Goal: Information Seeking & Learning: Learn about a topic

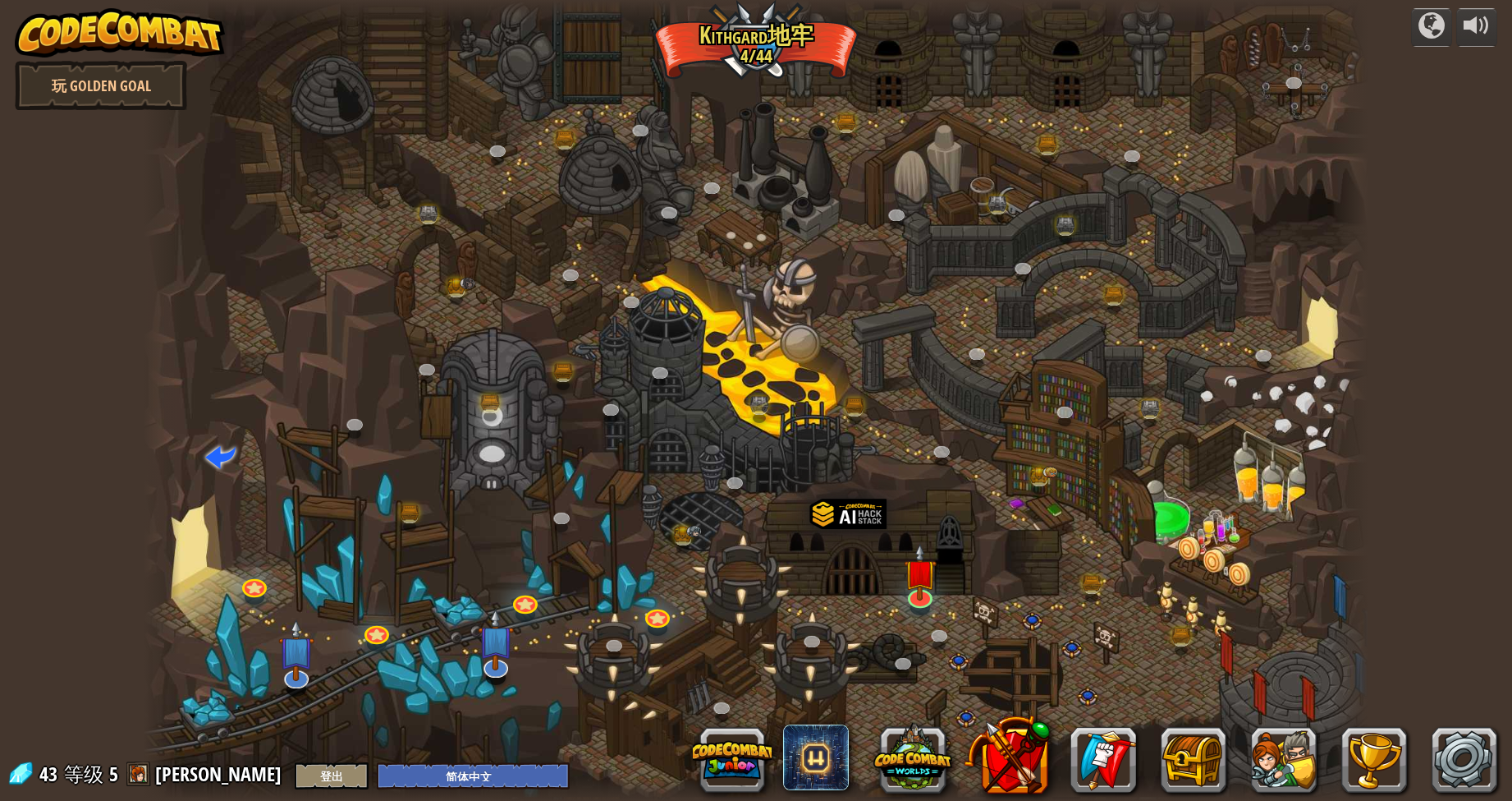
select select "zh-HANS"
click at [914, 596] on link at bounding box center [919, 592] width 33 height 33
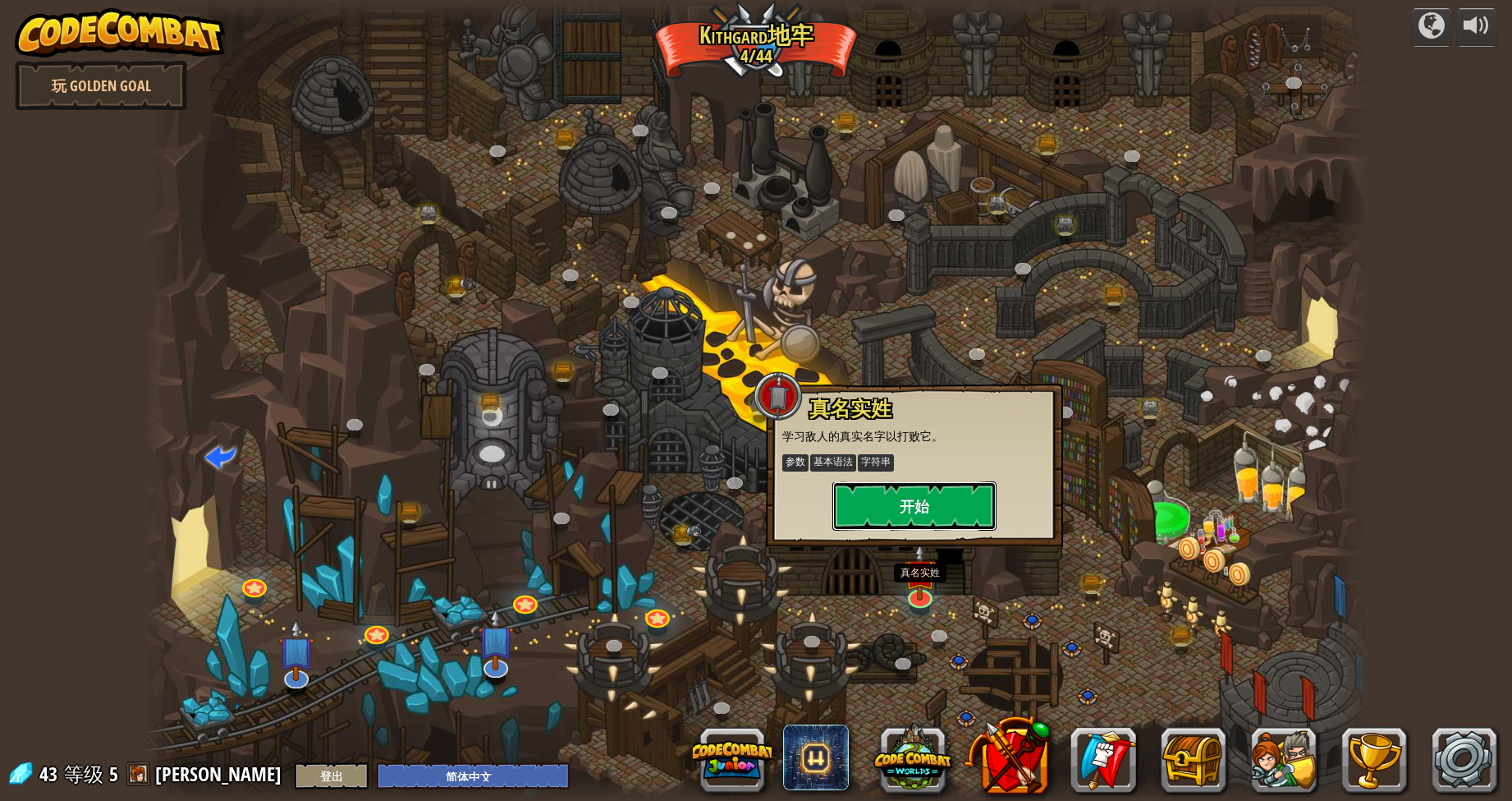
click at [944, 504] on button "开始" at bounding box center [914, 506] width 164 height 49
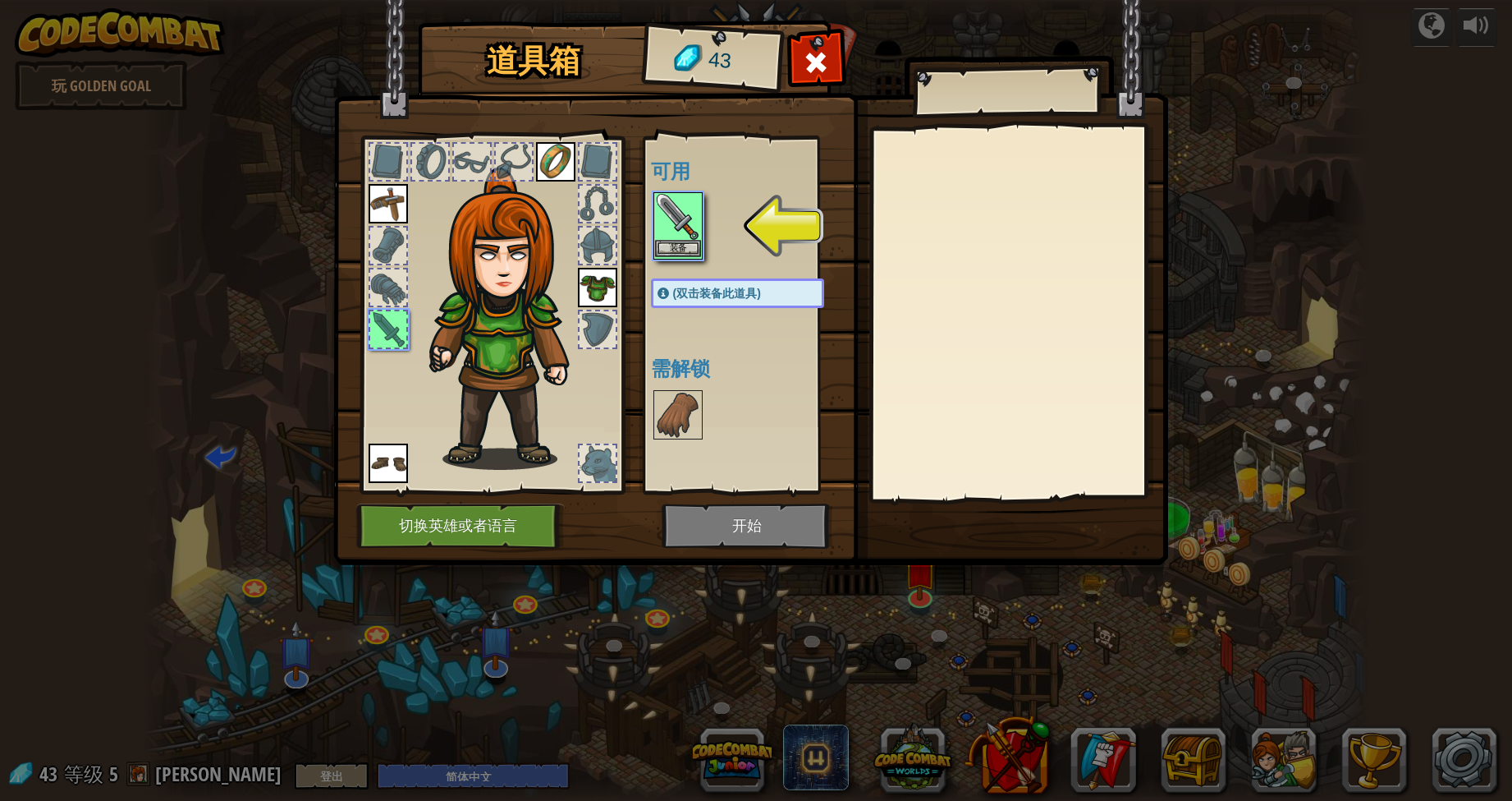
click at [678, 227] on img at bounding box center [678, 216] width 46 height 46
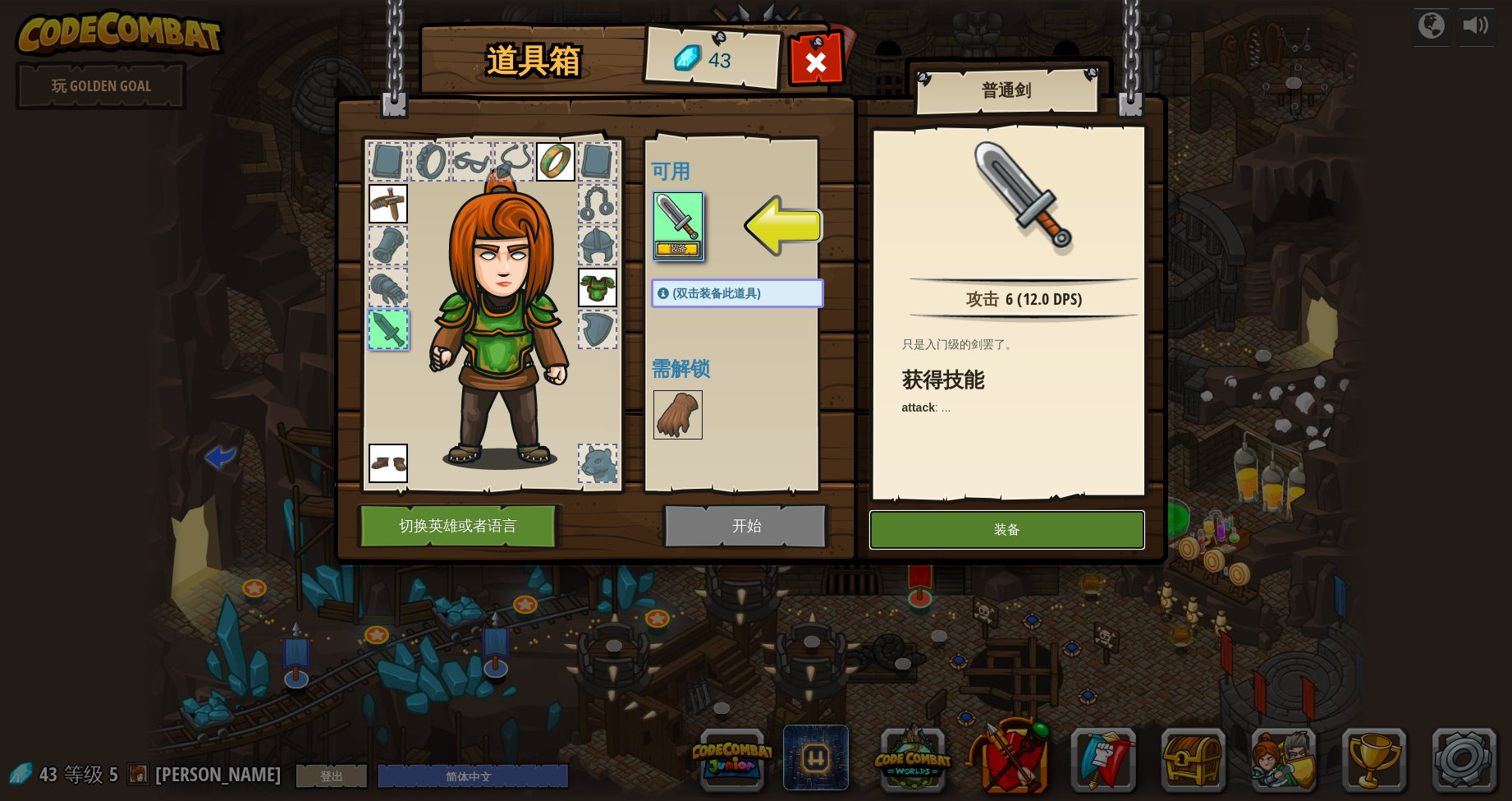
click at [990, 531] on button "装备" at bounding box center [1007, 529] width 277 height 41
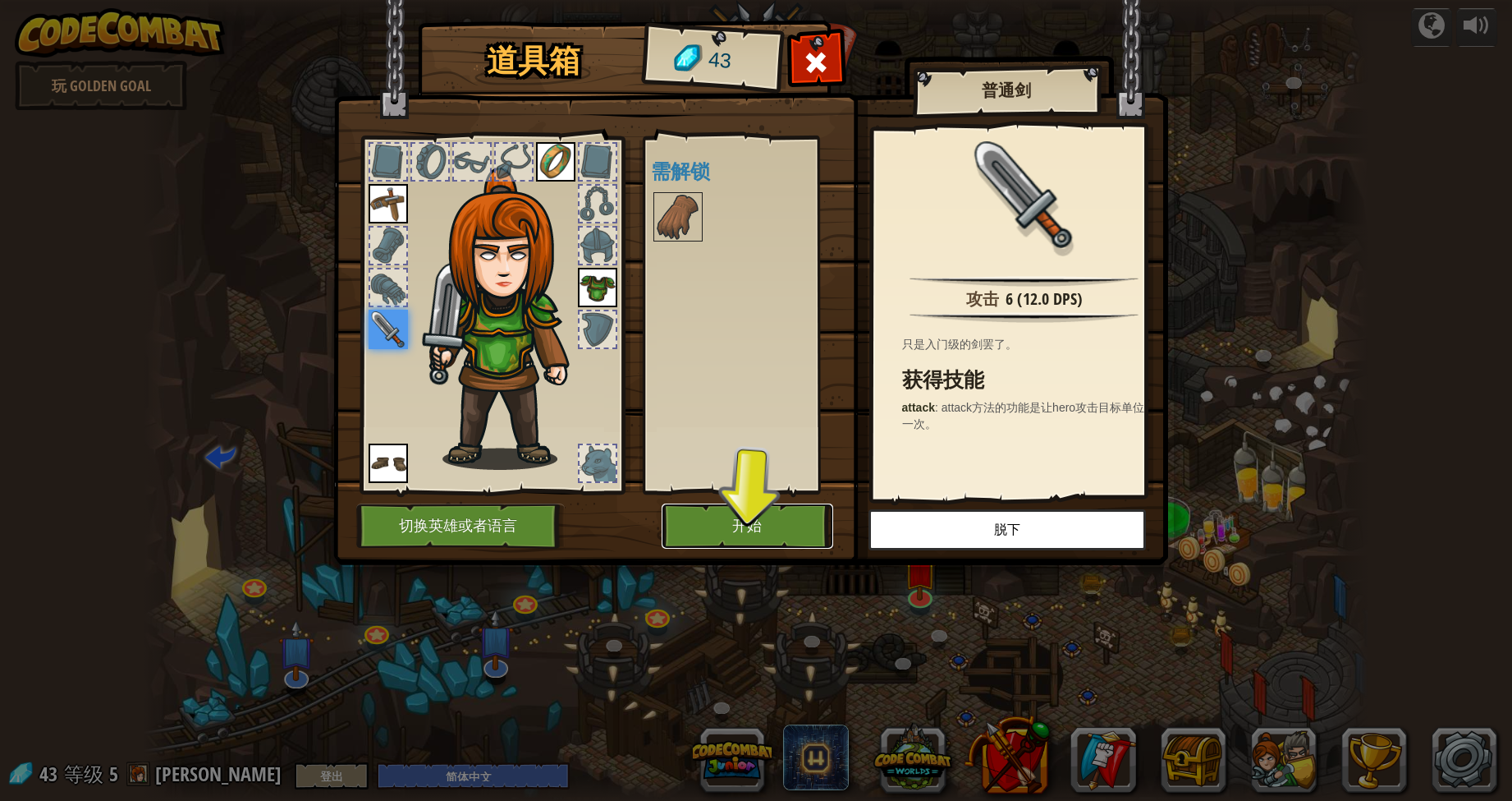
click at [770, 522] on button "开始" at bounding box center [747, 526] width 172 height 45
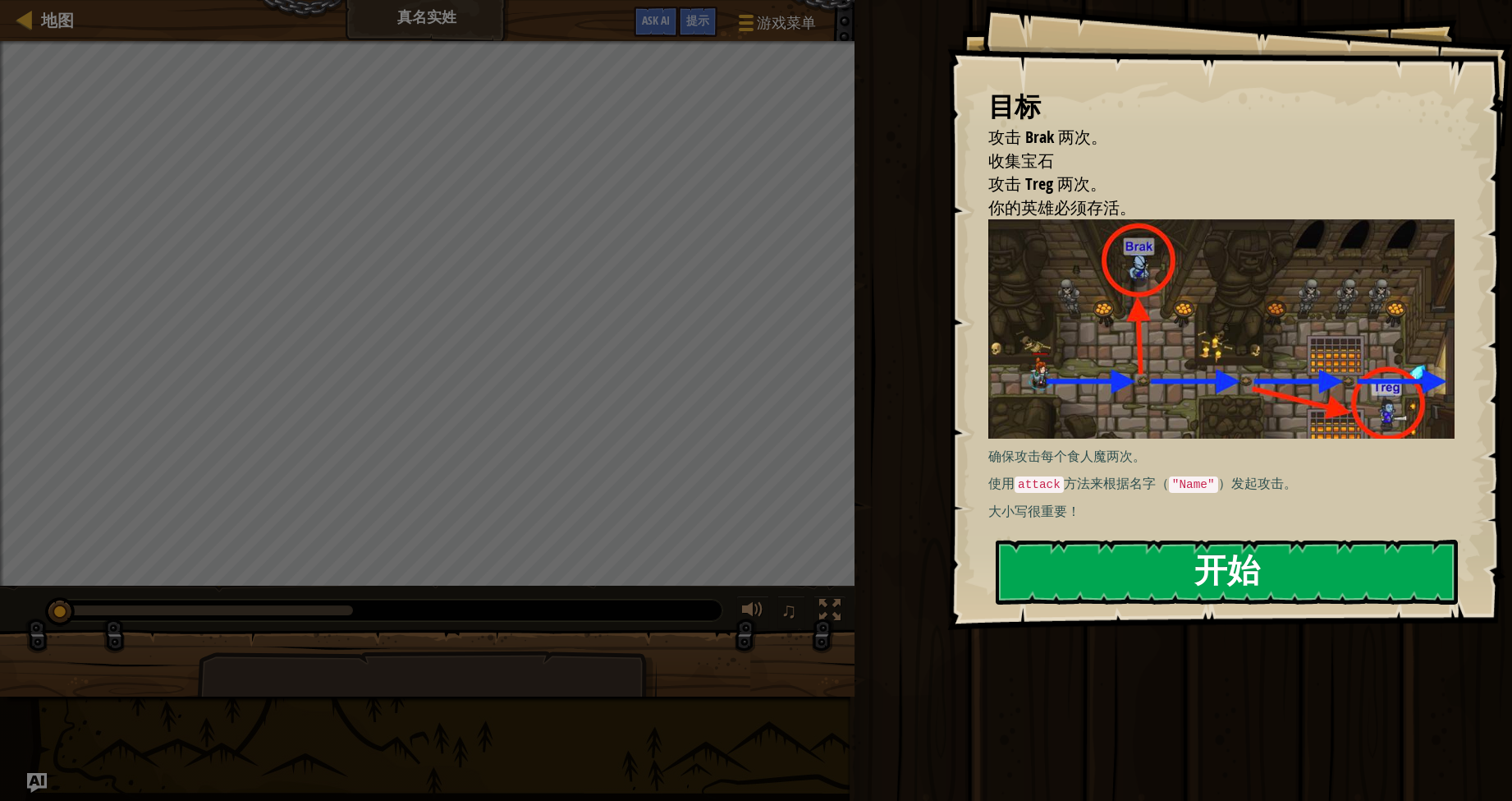
click at [1183, 557] on button "开始" at bounding box center [1227, 572] width 463 height 65
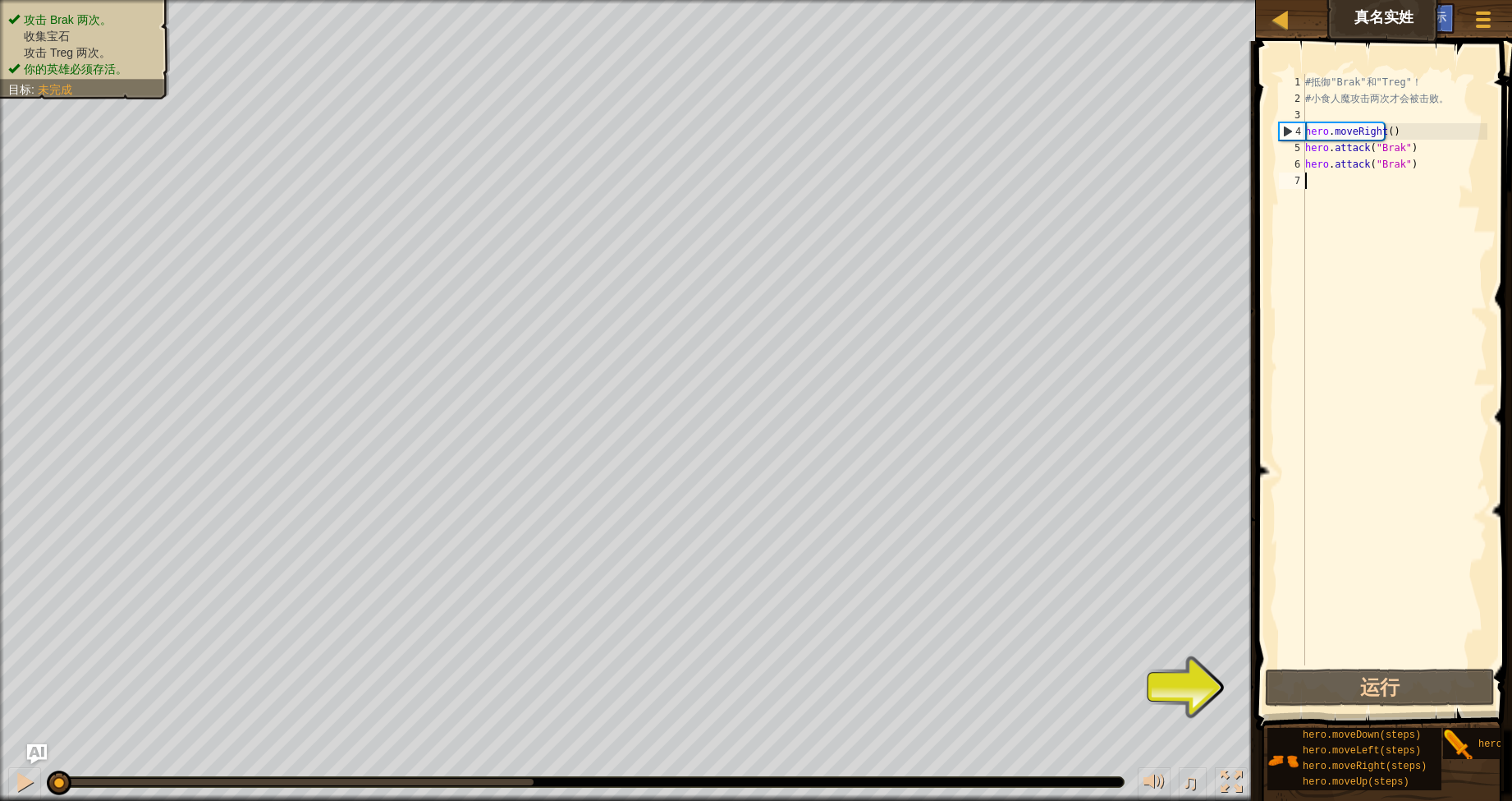
type textarea "h"
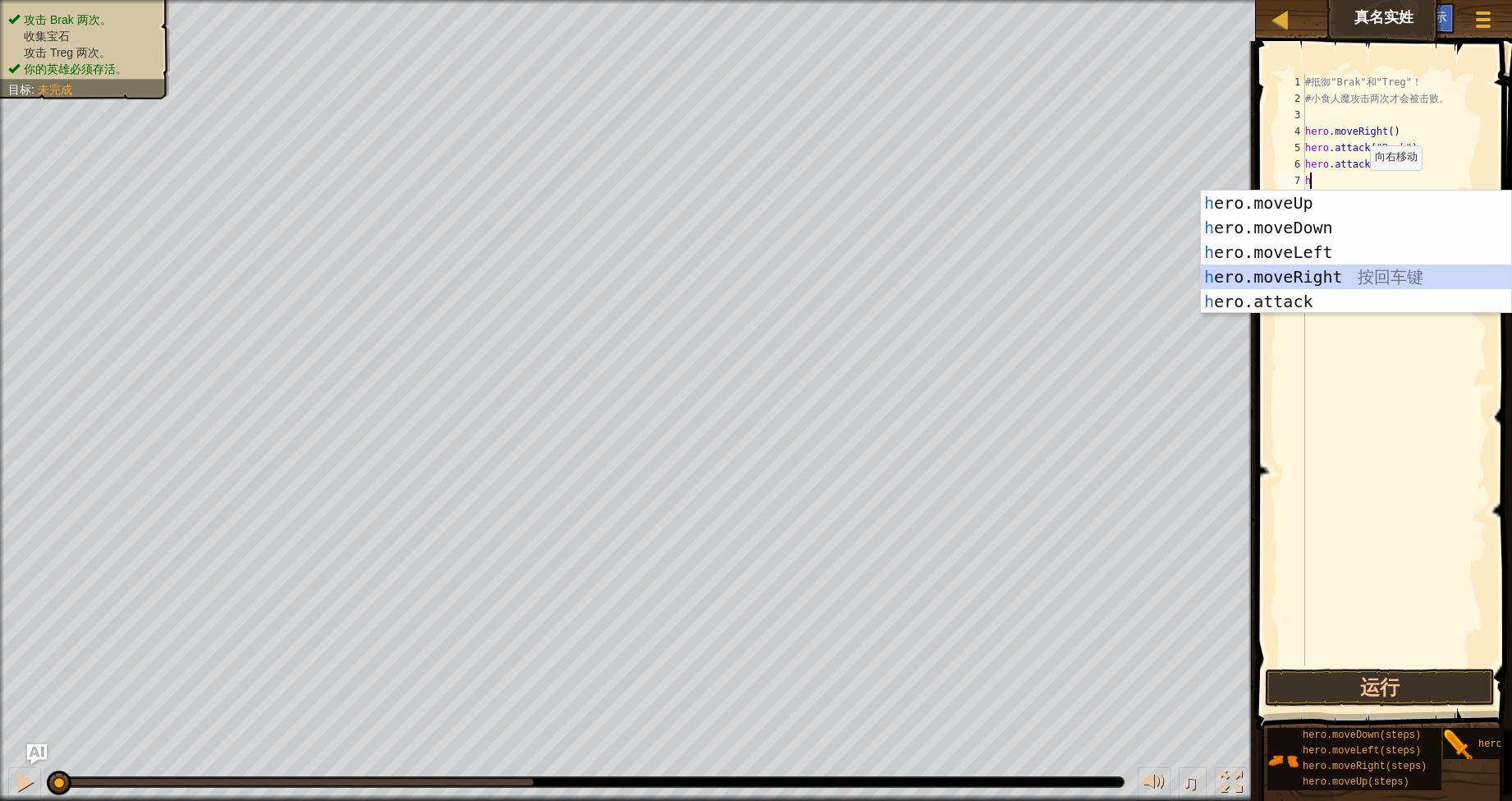
click at [1334, 279] on div "h ero.moveUp 按 回 车 键 h ero.moveDown 按 回 车 键 h ero.moveLeft 按 回 车 键 h ero.moveRi…" at bounding box center [1357, 277] width 311 height 173
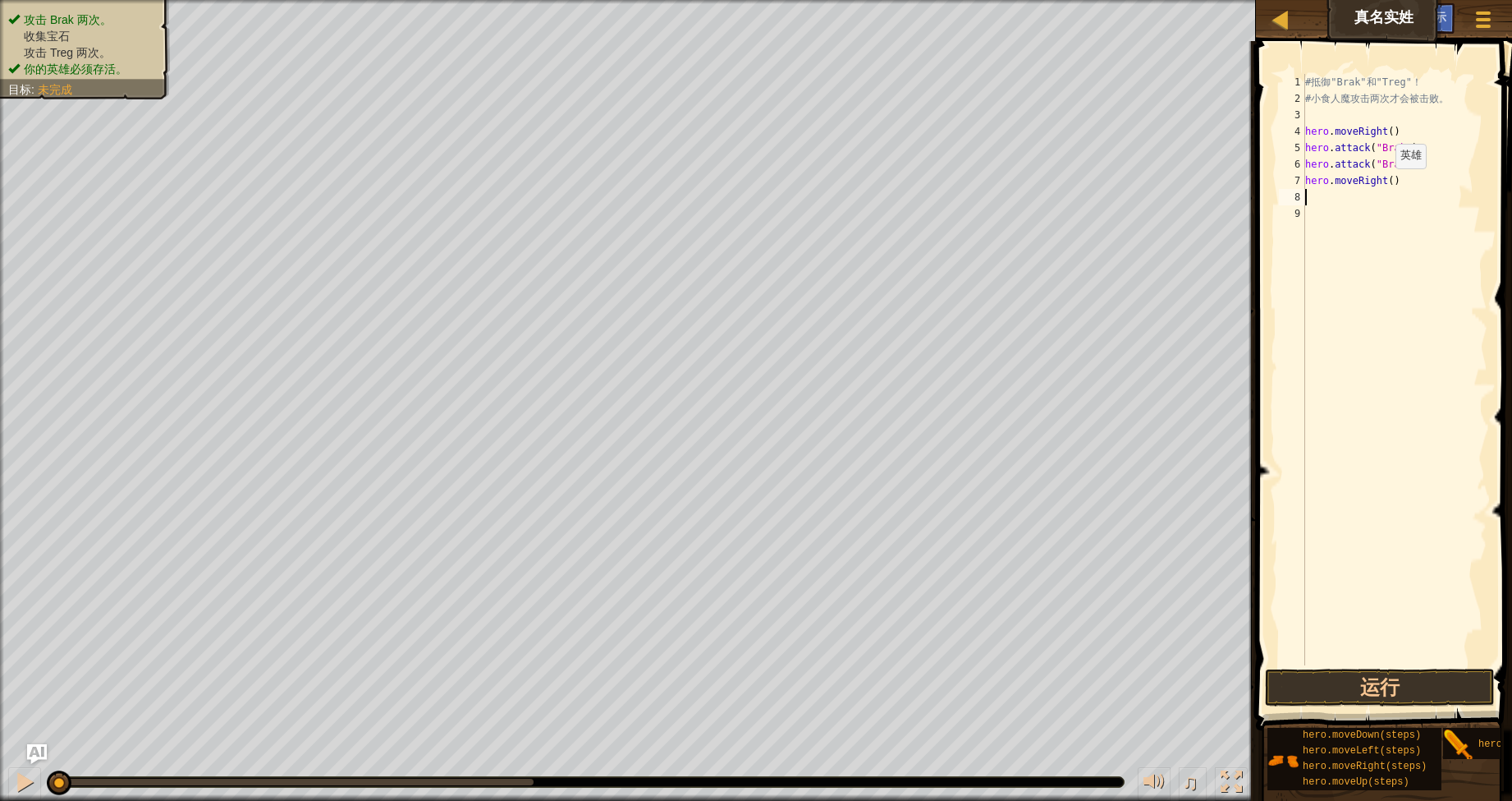
click at [1380, 184] on div "# 抵 御 "Brak" 和 "Treg" ！ # 小 食 人 魔 攻 击 两 次 才 会 被 击 败 。 hero . moveRight ( ) hero…" at bounding box center [1395, 385] width 185 height 625
type textarea "hero.moveRight(2)"
click at [1336, 200] on div "# 抵 御 "Brak" 和 "Treg" ！ # 小 食 人 魔 攻 击 两 次 才 会 被 击 败 。 hero . moveRight ( ) hero…" at bounding box center [1395, 385] width 185 height 625
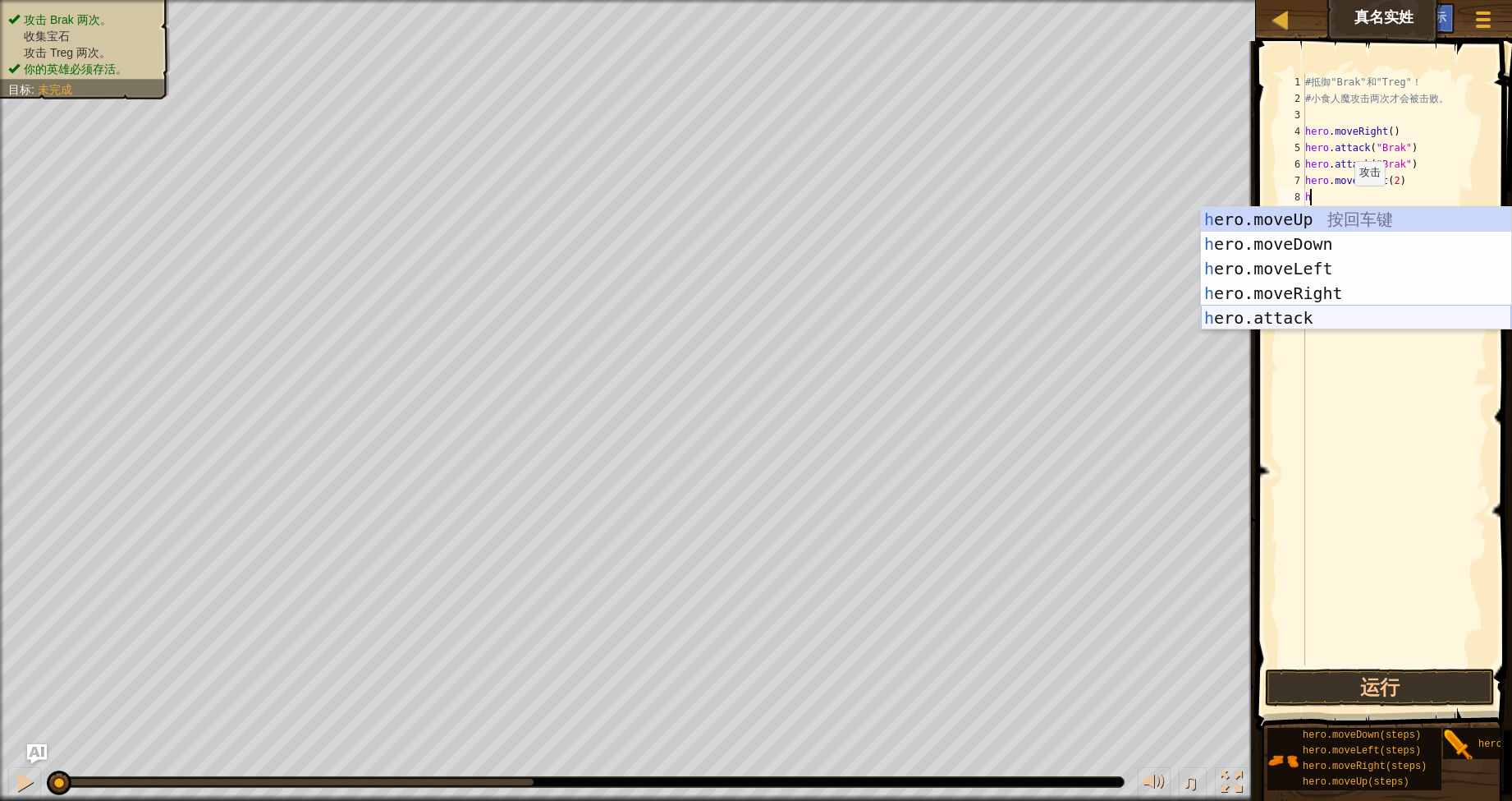
click at [1319, 312] on div "h ero.moveUp 按 回 车 键 h ero.moveDown 按 回 车 键 h ero.moveLeft 按 回 车 键 h ero.moveRi…" at bounding box center [1357, 294] width 311 height 173
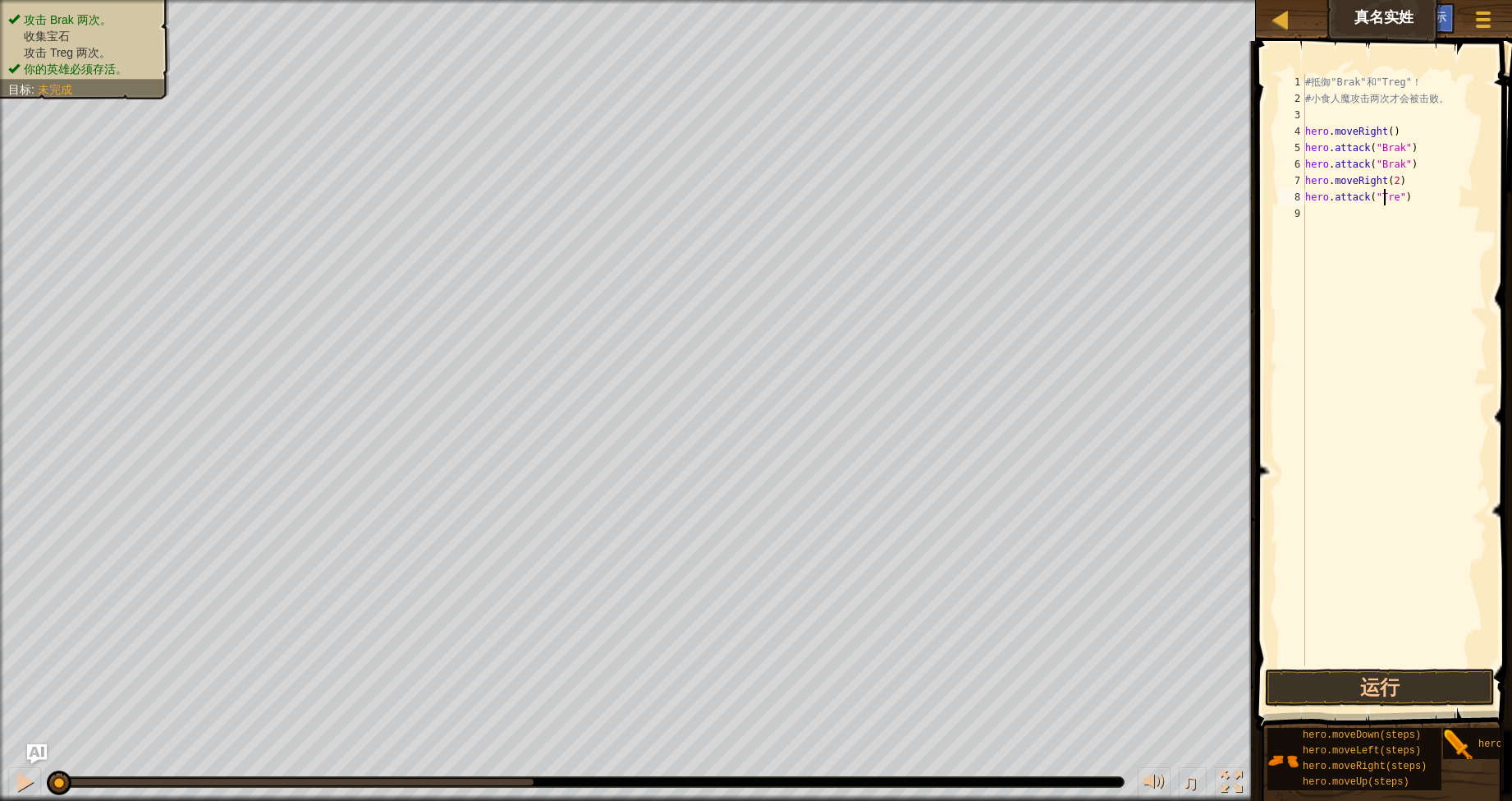
scroll to position [7, 6]
type textarea "hero.attack("Treg")"
click at [1374, 691] on button "运行" at bounding box center [1379, 687] width 230 height 38
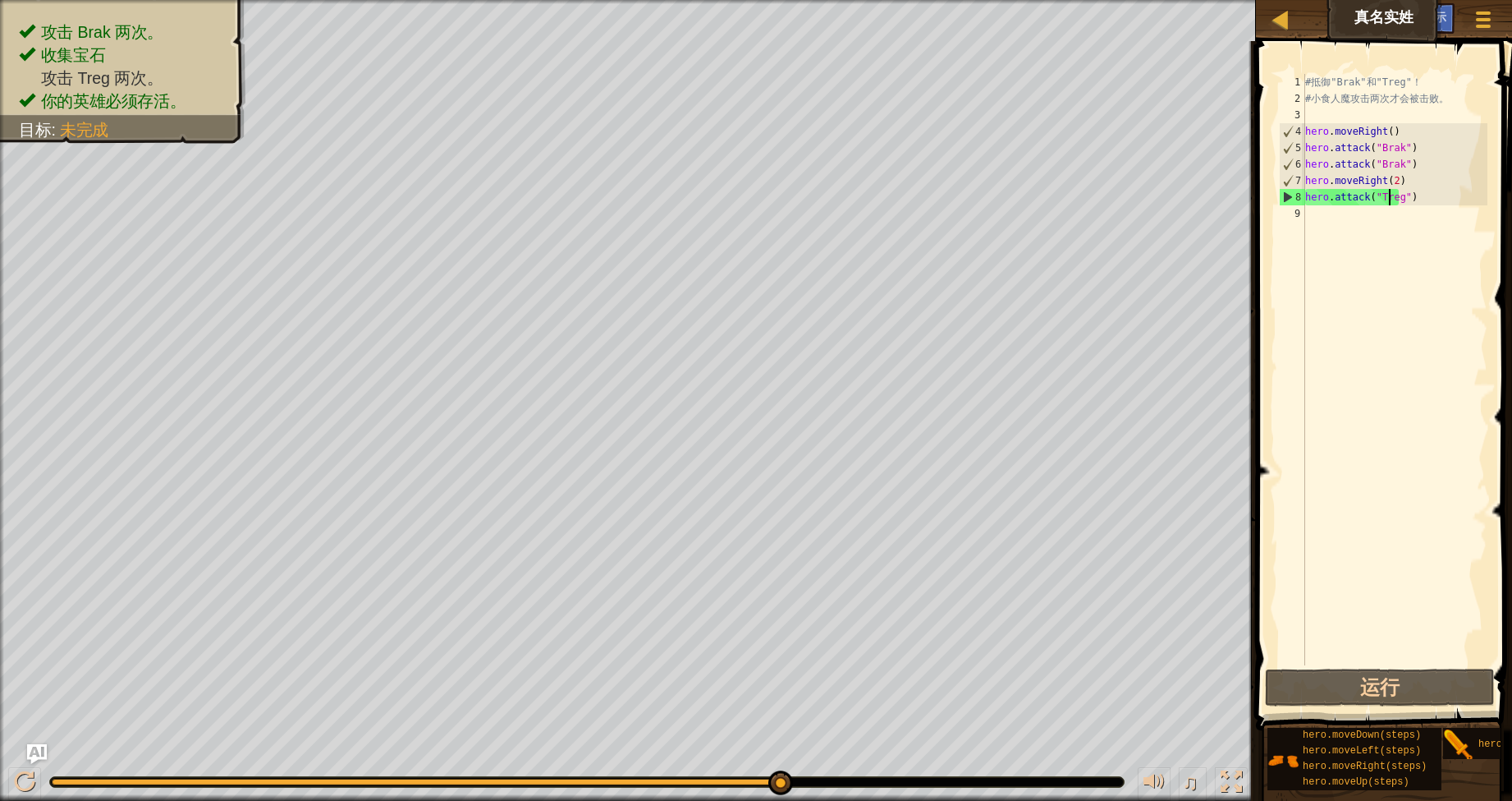
click at [1411, 195] on div "# 抵 御 "Brak" 和 "Treg" ！ # 小 食 人 魔 攻 击 两 次 才 会 被 击 败 。 hero . moveRight ( ) hero…" at bounding box center [1395, 385] width 185 height 625
click at [1325, 218] on div "# 抵 御 "Brak" 和 "Treg" ！ # 小 食 人 魔 攻 击 两 次 才 会 被 击 败 。 hero . moveRight ( ) hero…" at bounding box center [1395, 385] width 185 height 625
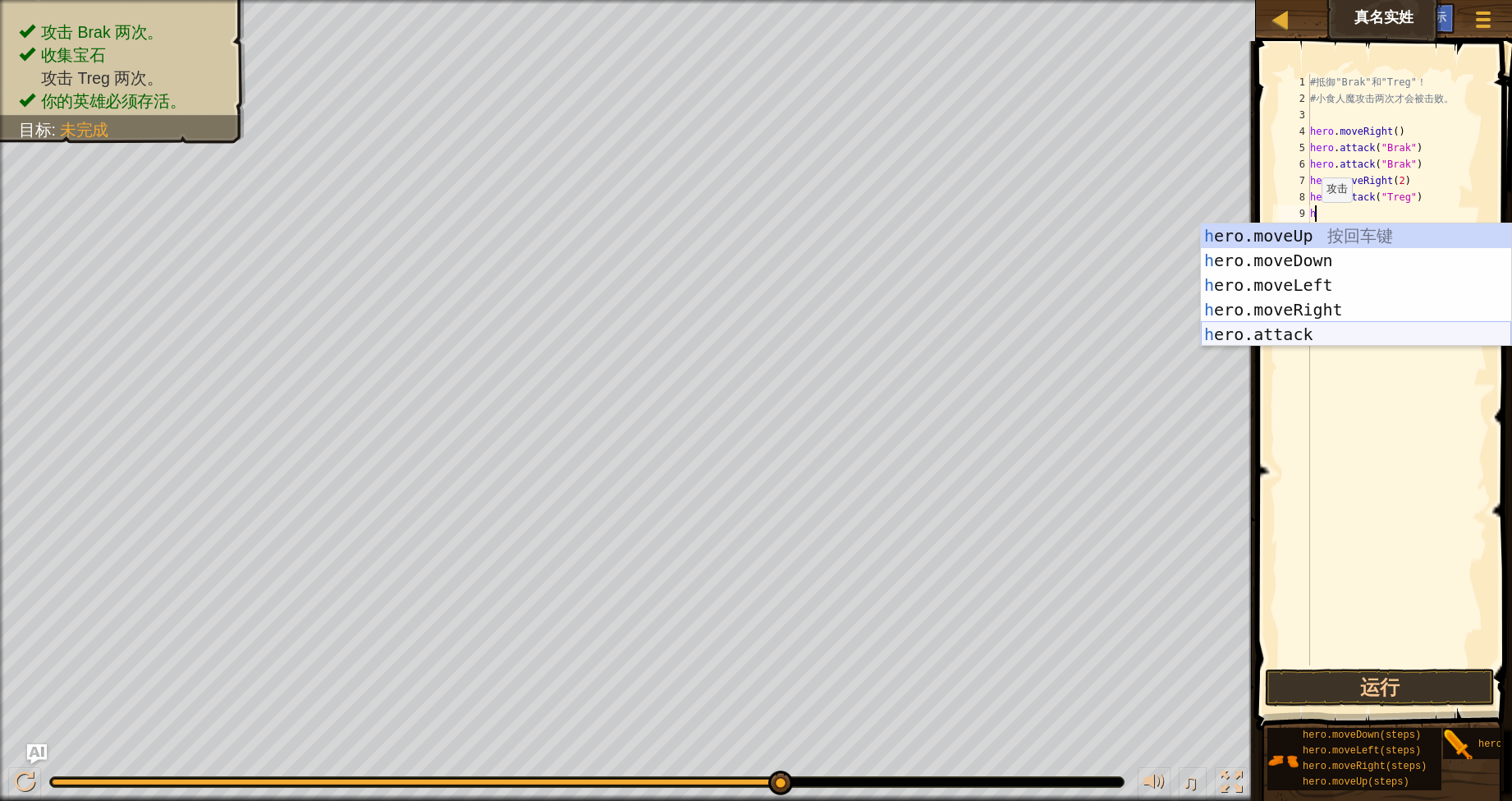
click at [1306, 331] on div "h ero.moveUp 按 回 车 键 h ero.moveDown 按 回 车 键 h ero.moveLeft 按 回 车 键 h ero.moveRi…" at bounding box center [1357, 310] width 311 height 173
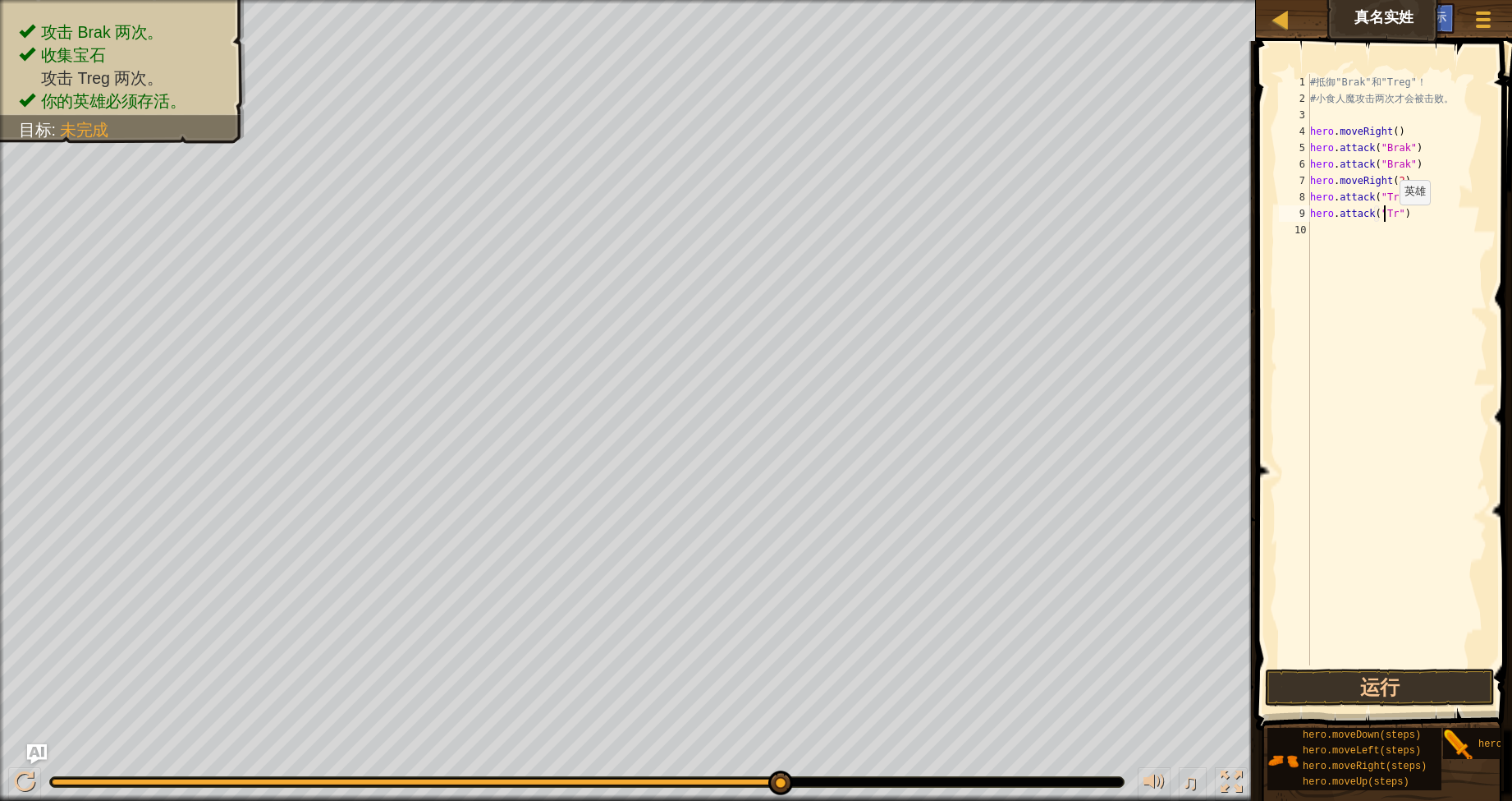
scroll to position [7, 6]
type textarea "hero.attack("Treg")"
click at [1410, 680] on button "运行" at bounding box center [1379, 687] width 230 height 38
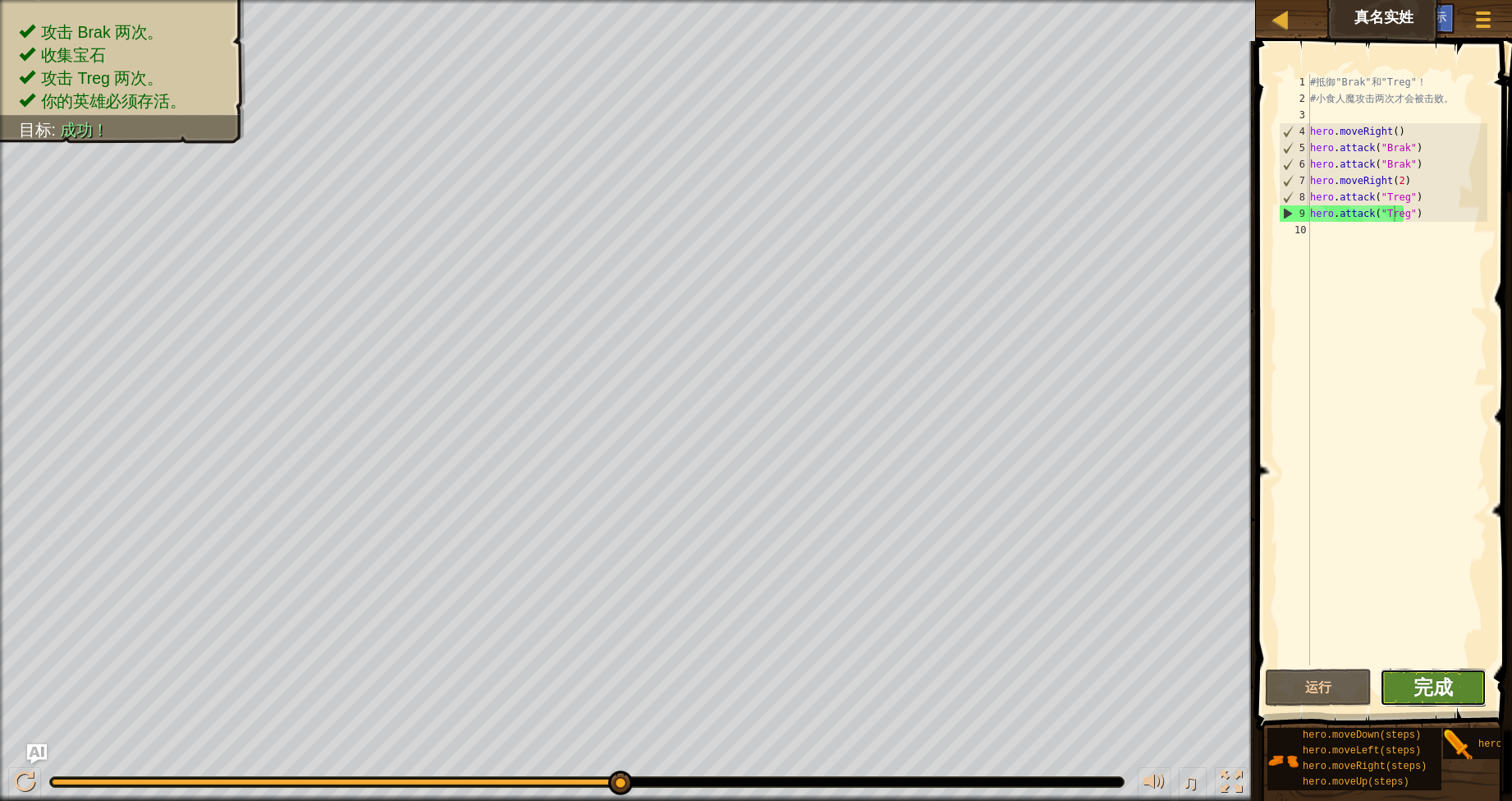
click at [1441, 676] on span "完成" at bounding box center [1433, 686] width 39 height 26
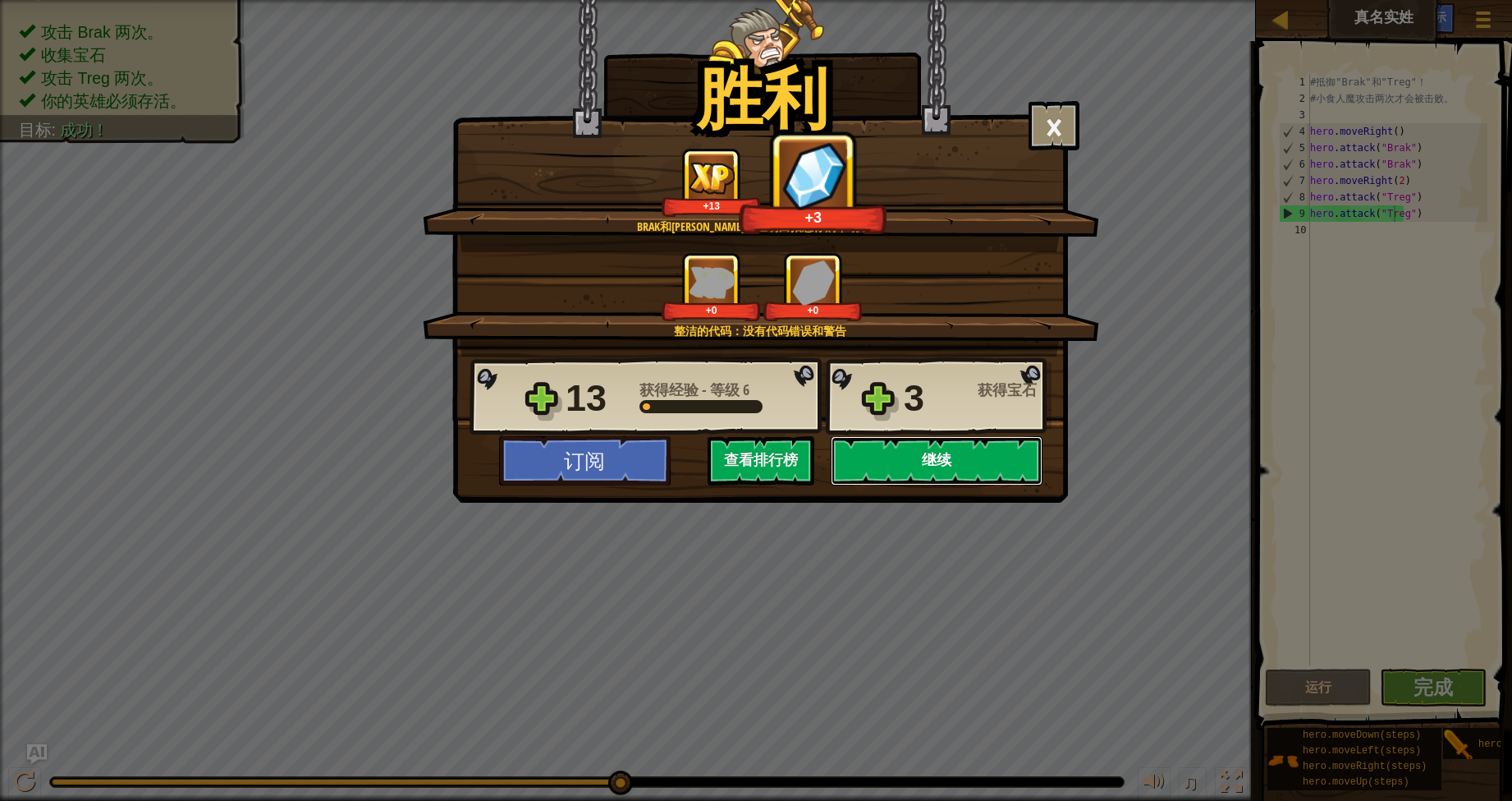
click at [957, 459] on button "继续" at bounding box center [936, 461] width 212 height 49
select select "zh-HANS"
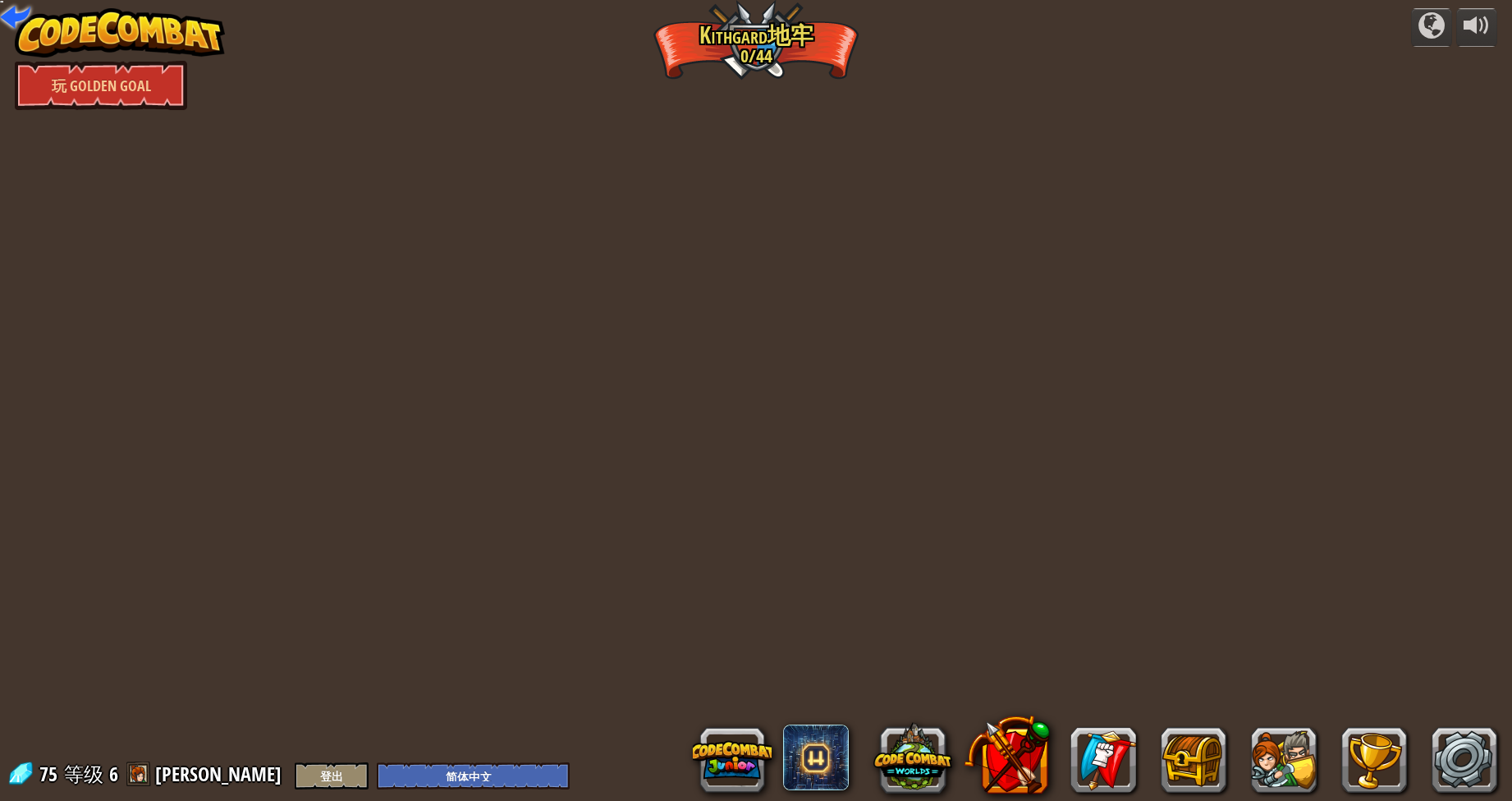
select select "zh-HANS"
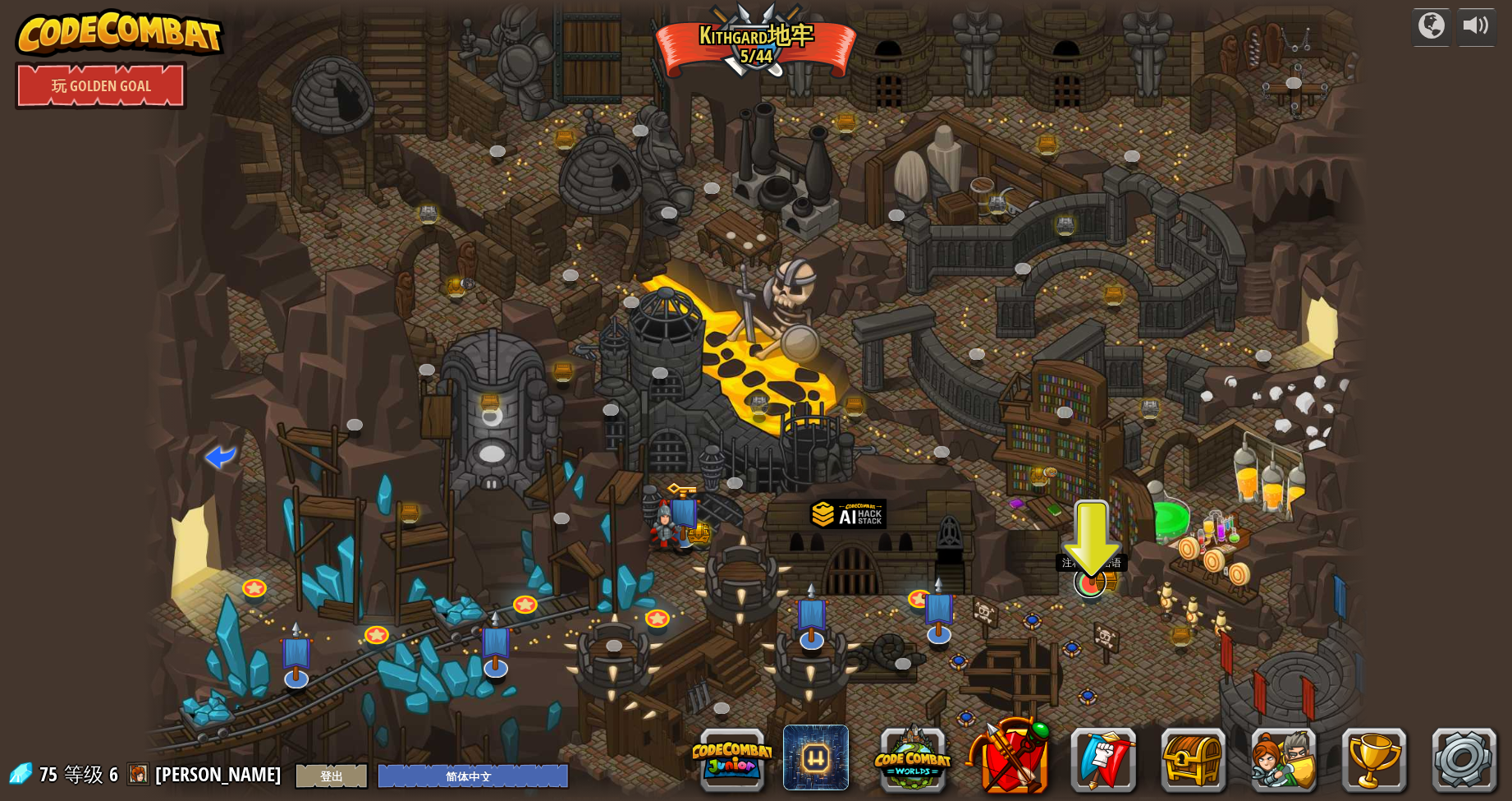
click at [1088, 584] on div at bounding box center [1091, 583] width 25 height 25
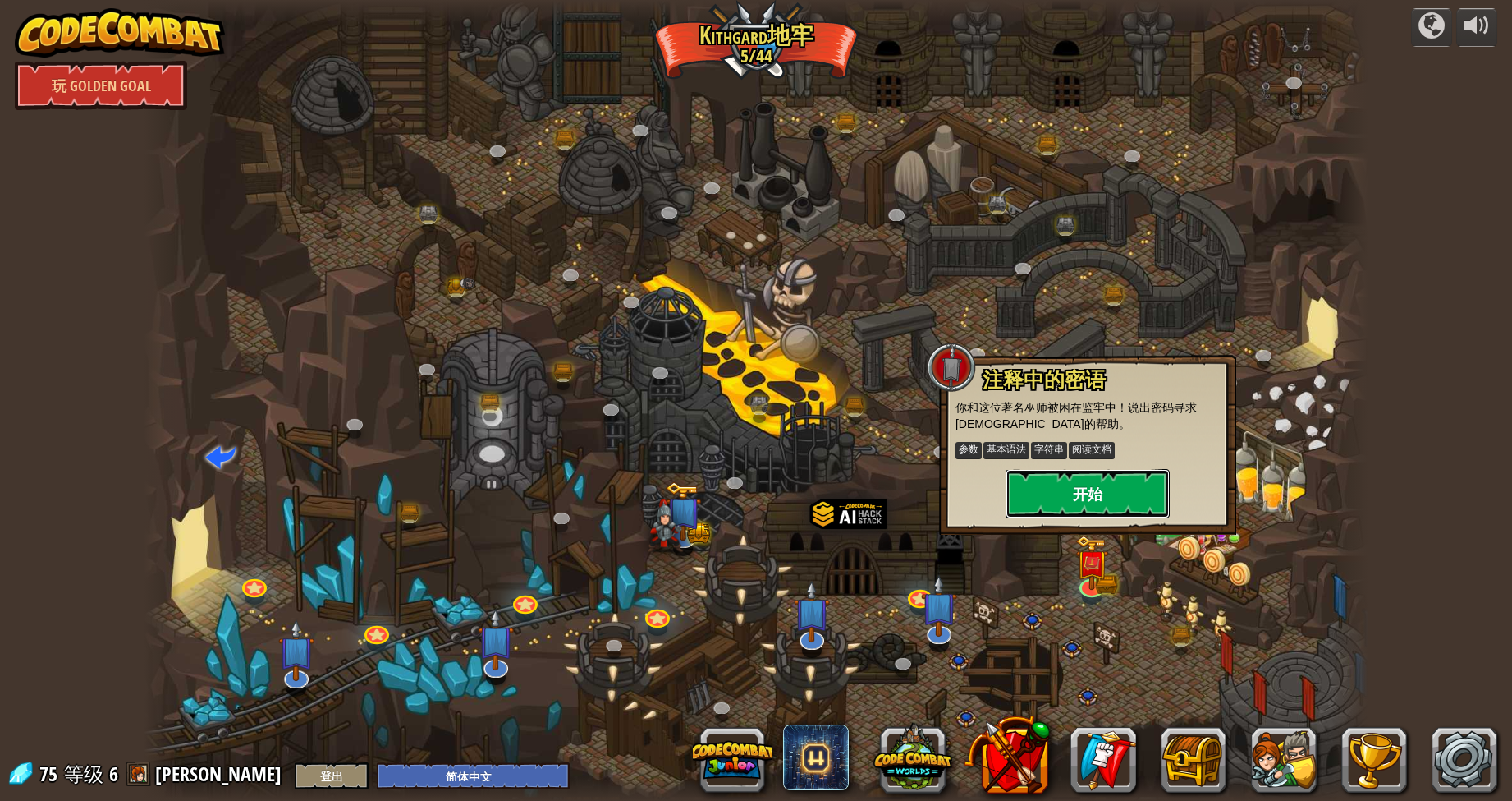
click at [1085, 488] on button "开始" at bounding box center [1088, 494] width 164 height 49
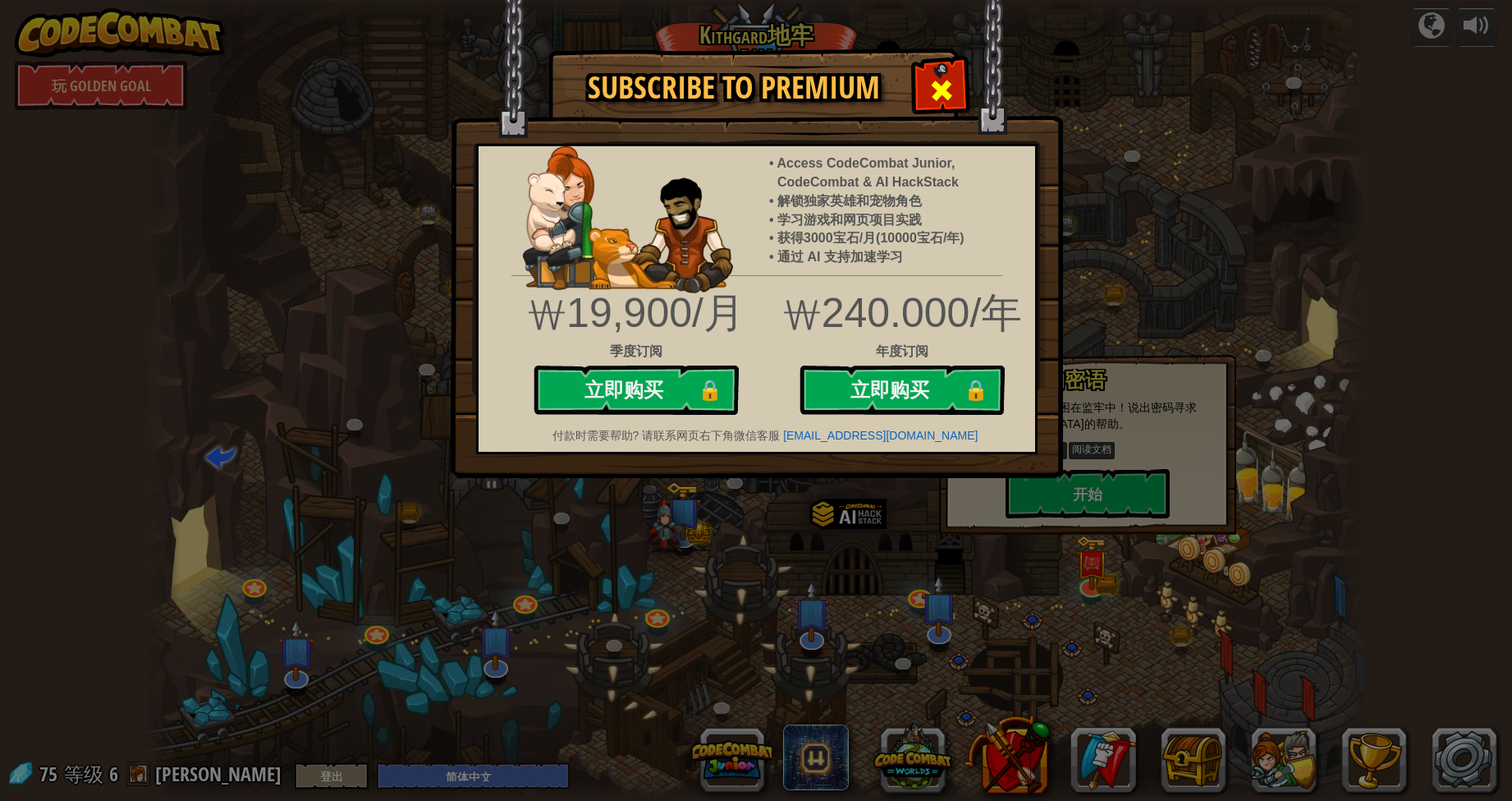
click at [938, 79] on span at bounding box center [941, 90] width 26 height 26
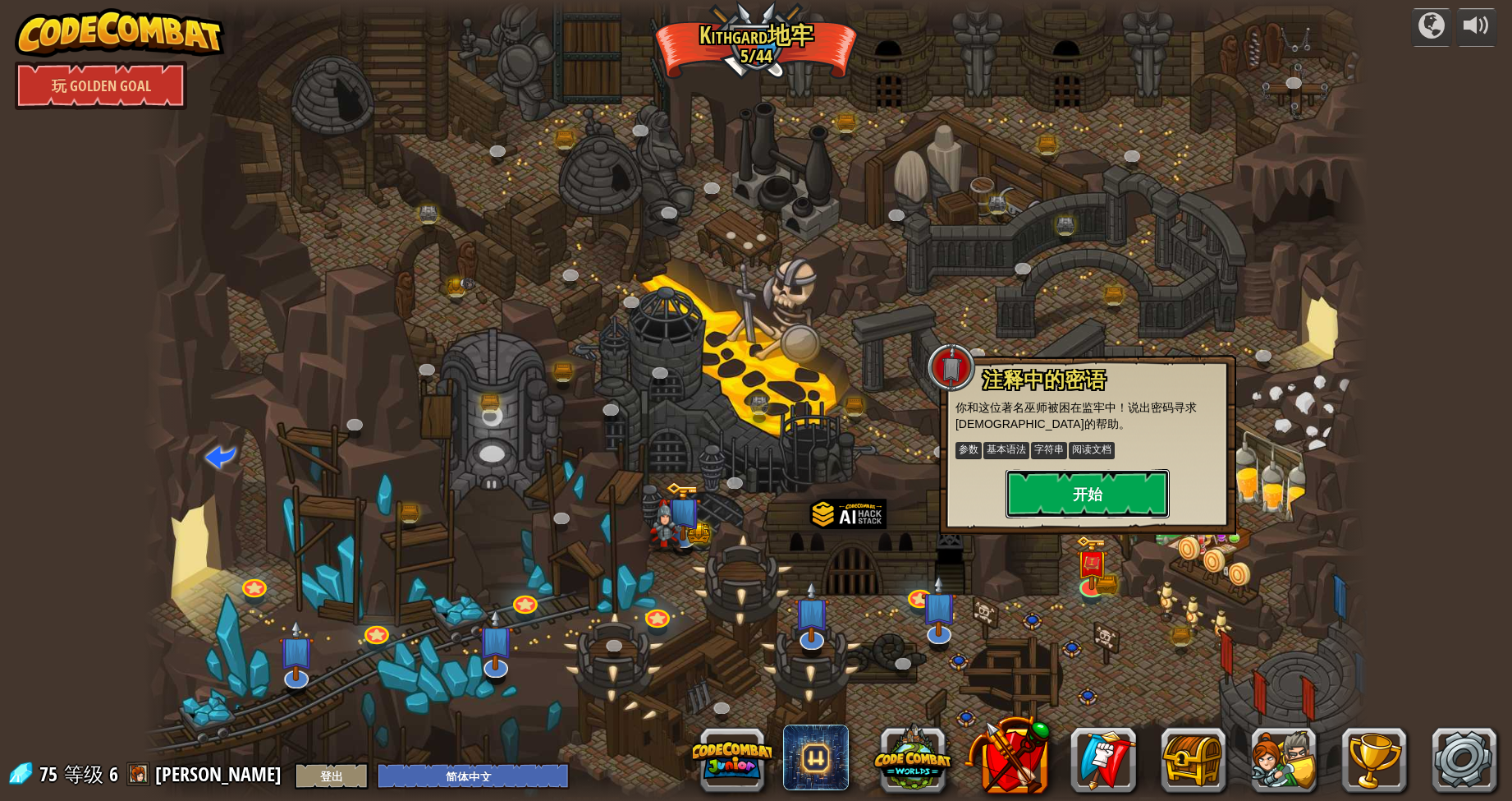
click at [1093, 502] on button "开始" at bounding box center [1088, 494] width 164 height 49
